Goal: Find specific page/section: Find specific page/section

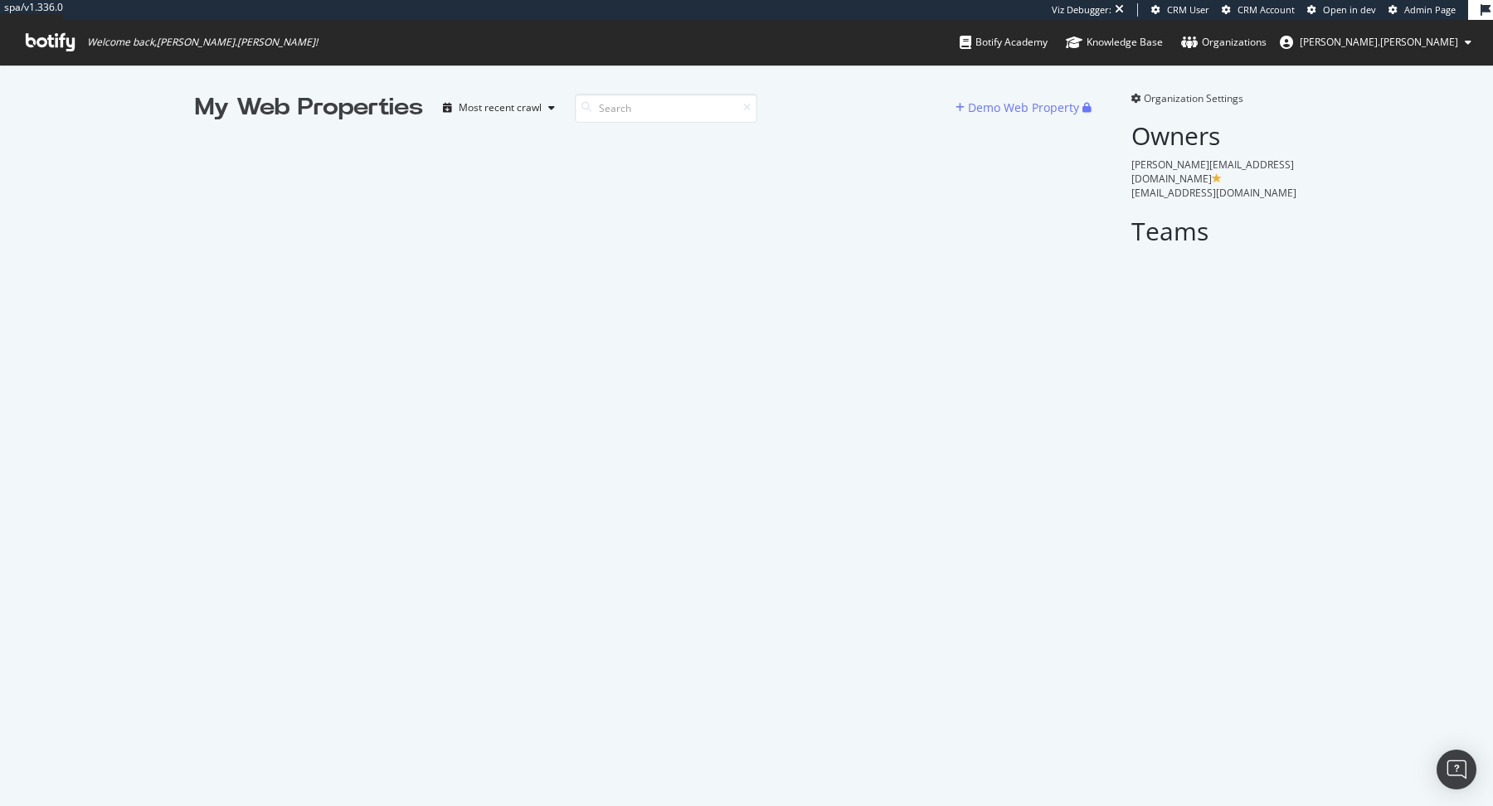
scroll to position [806, 1493]
click at [614, 113] on input at bounding box center [666, 108] width 182 height 29
click at [661, 111] on input at bounding box center [666, 108] width 182 height 29
click at [673, 114] on input at bounding box center [666, 108] width 182 height 29
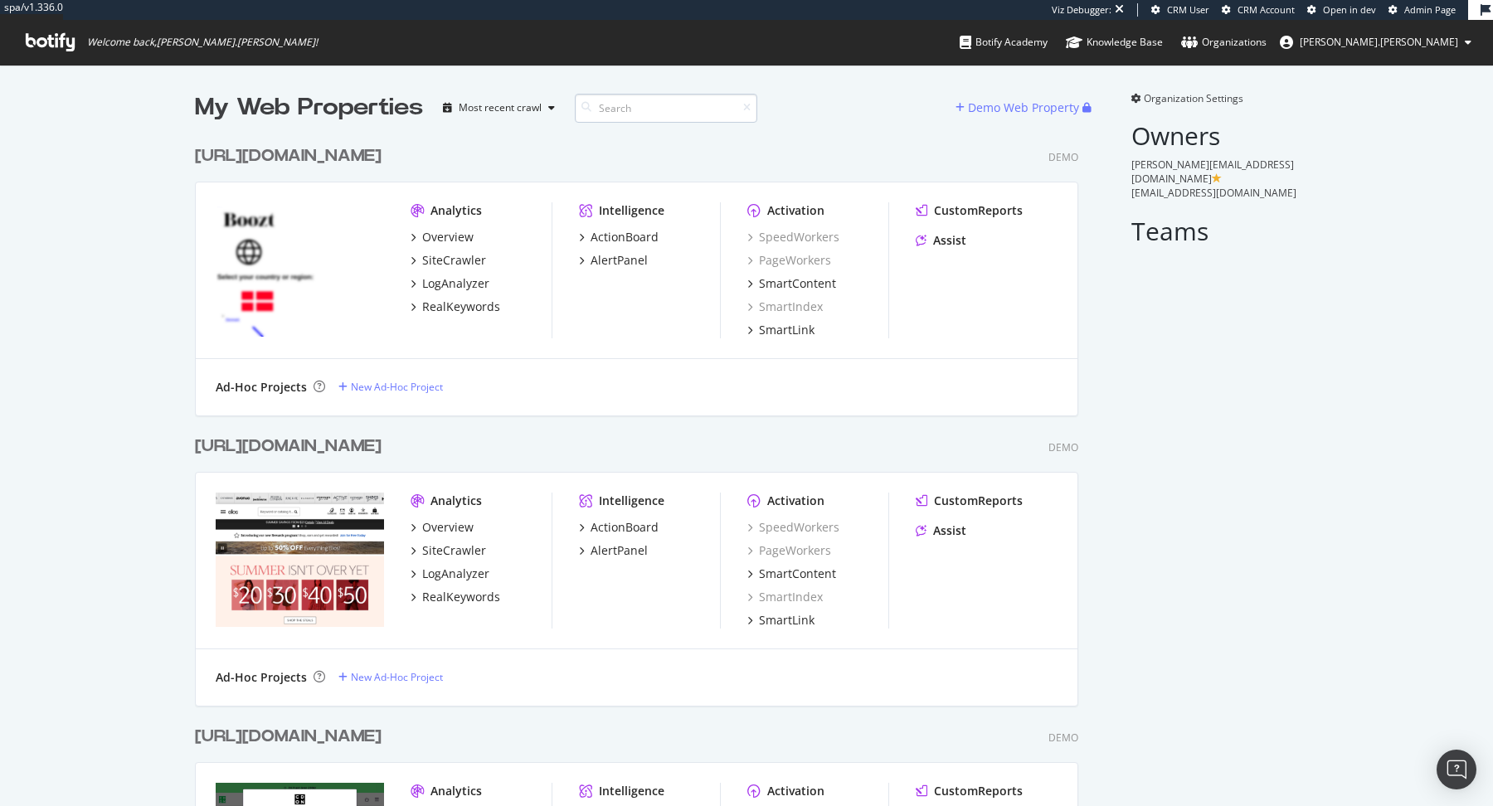
scroll to position [26362, 896]
click at [666, 111] on input at bounding box center [666, 108] width 182 height 29
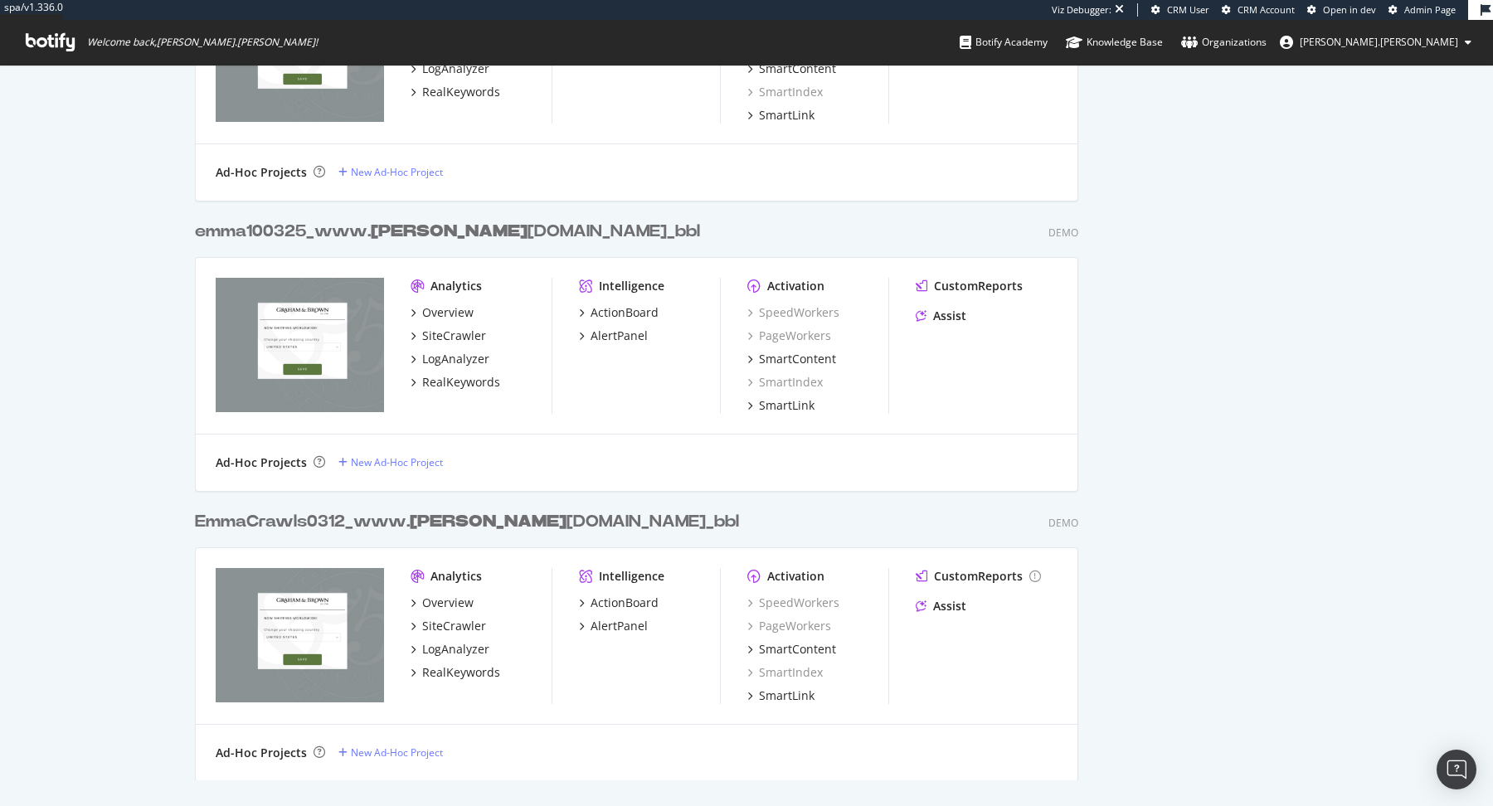
scroll to position [0, 0]
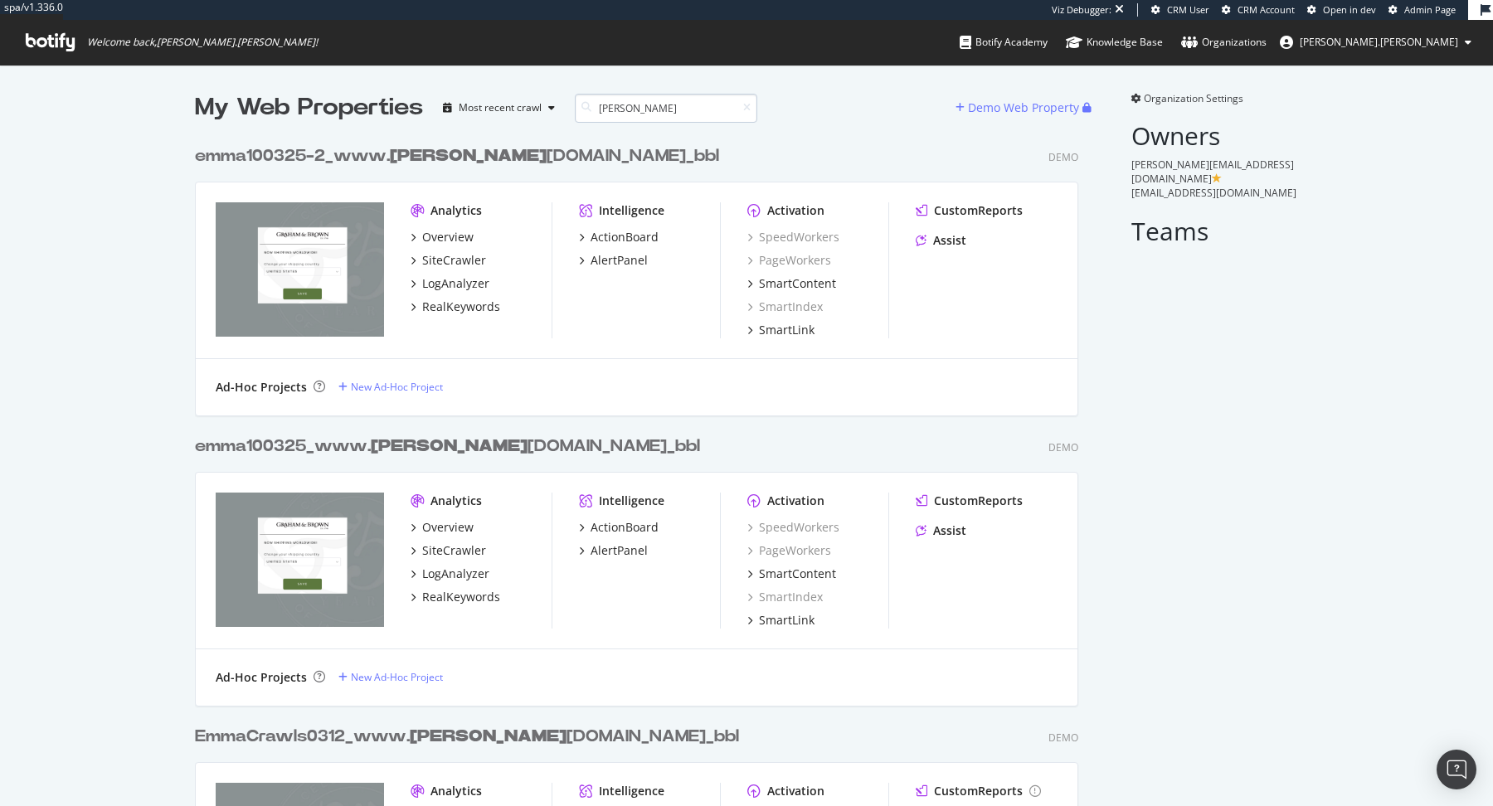
click at [672, 104] on input "[PERSON_NAME]" at bounding box center [666, 108] width 182 height 29
type input "[PERSON_NAME]"
click at [513, 161] on div "emma100325-2_www. graham [DOMAIN_NAME]_bbl" at bounding box center [457, 156] width 524 height 24
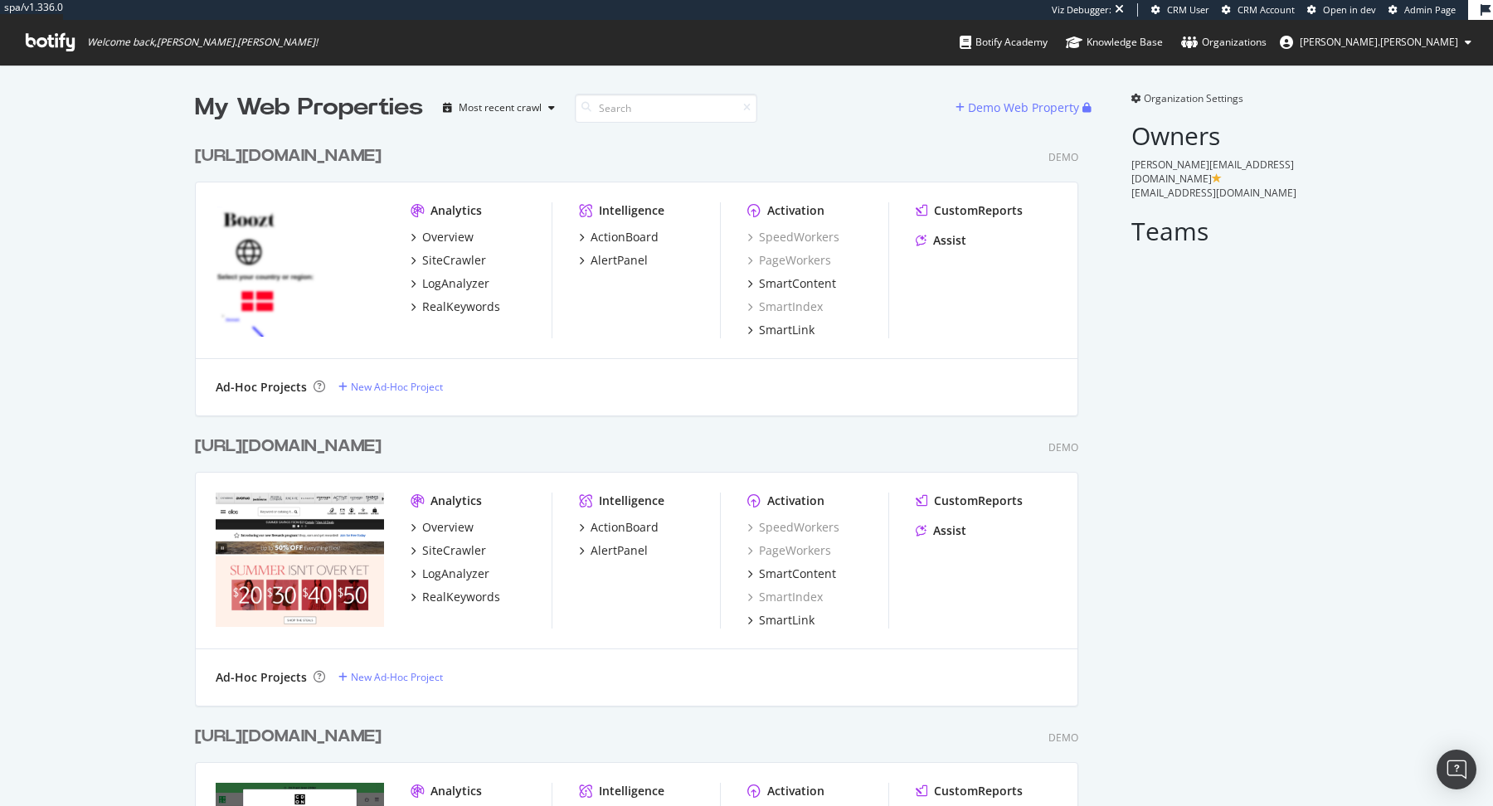
click at [1418, 12] on span "Admin Page" at bounding box center [1429, 9] width 51 height 12
click at [1280, 6] on span "CRM Account" at bounding box center [1265, 9] width 57 height 12
click at [1363, 12] on span "Open in dev" at bounding box center [1349, 9] width 53 height 12
click at [1421, 7] on span "Admin Page" at bounding box center [1429, 9] width 51 height 12
